Goal: Find specific page/section: Find specific page/section

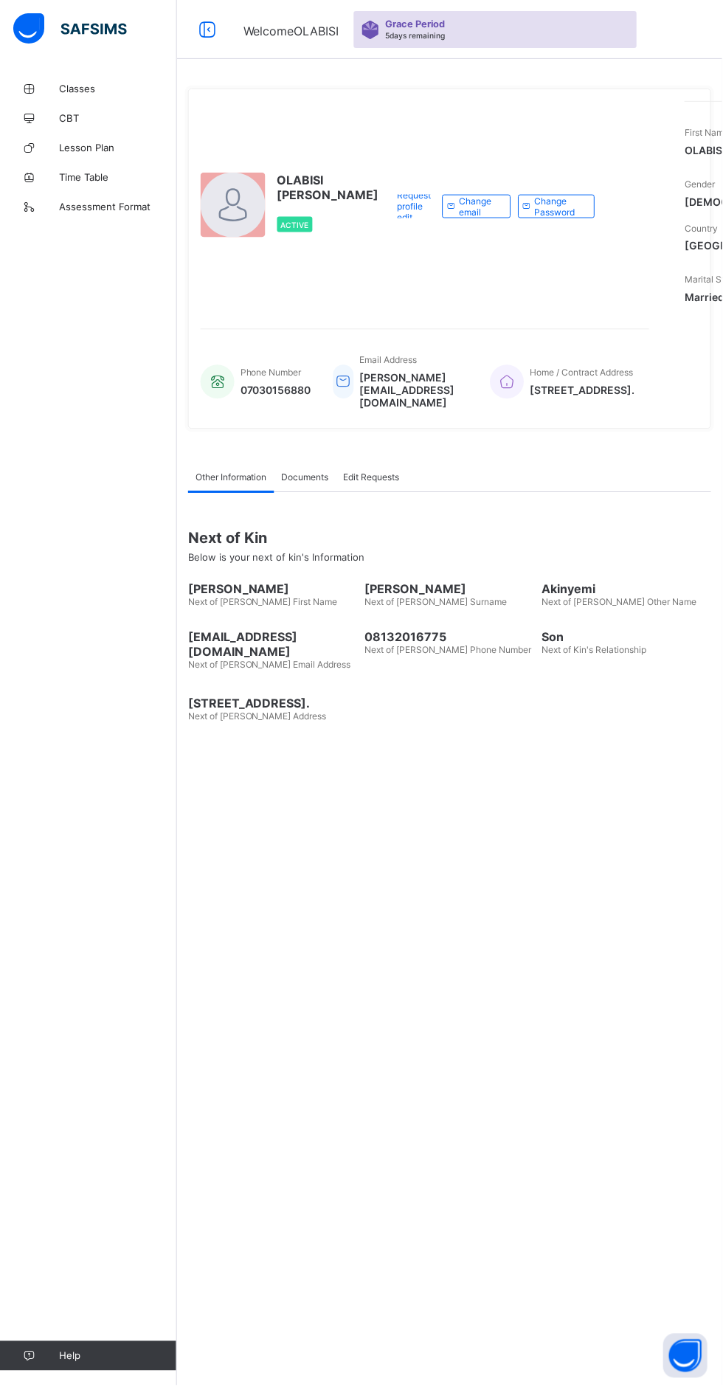
click at [297, 202] on span "OLABISI [PERSON_NAME]" at bounding box center [328, 188] width 102 height 30
click at [96, 82] on link "Classes" at bounding box center [88, 89] width 177 height 30
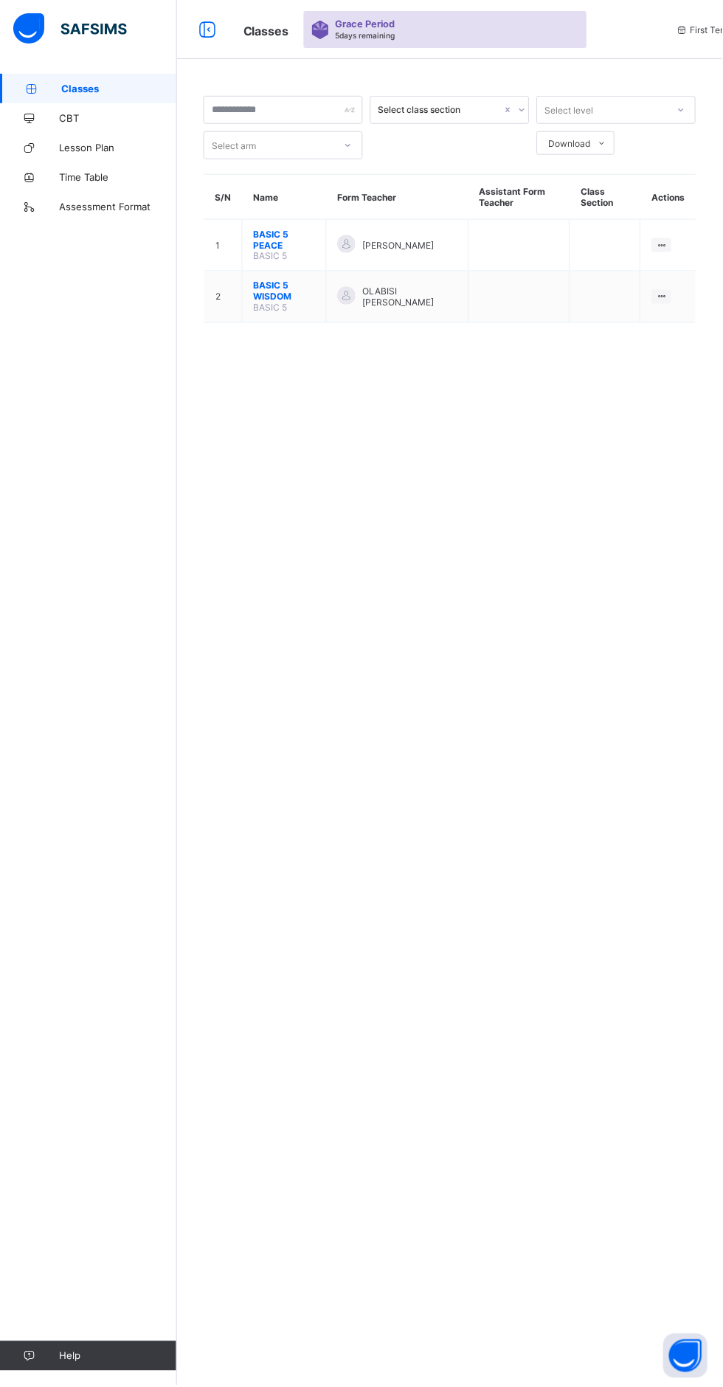
click at [315, 284] on span "BASIC 5 WISDOM" at bounding box center [284, 291] width 61 height 22
